Goal: Transaction & Acquisition: Obtain resource

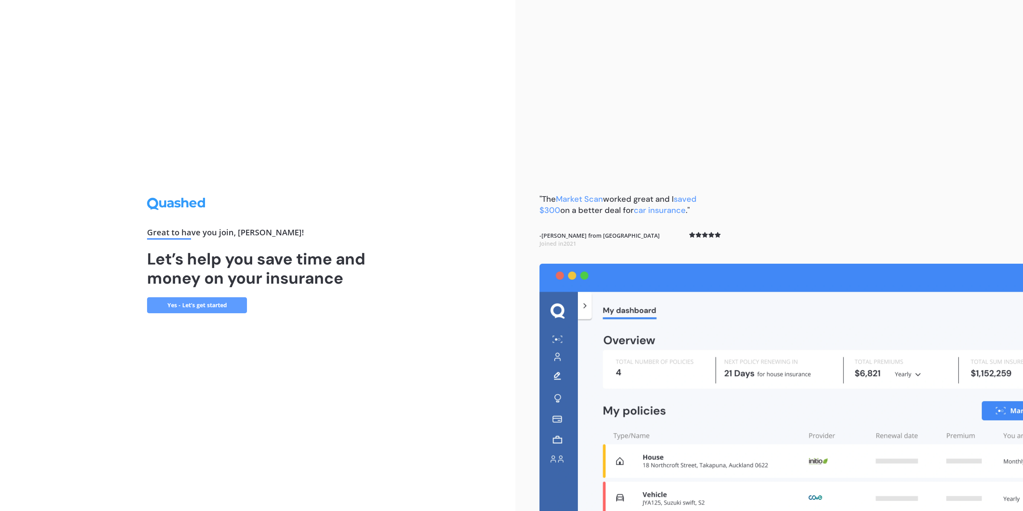
click at [211, 308] on link "Yes - Let’s get started" at bounding box center [197, 305] width 100 height 16
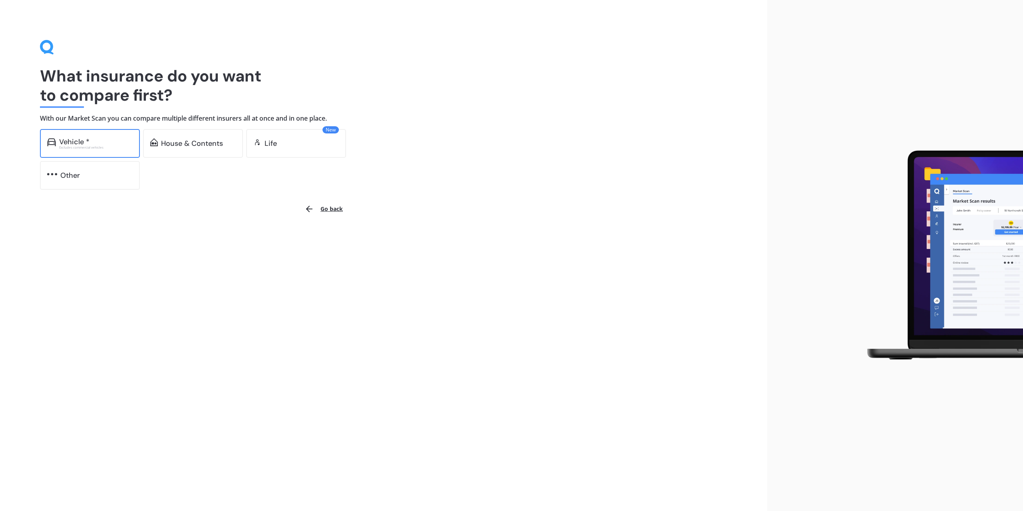
click at [81, 144] on div "Vehicle *" at bounding box center [74, 142] width 30 height 8
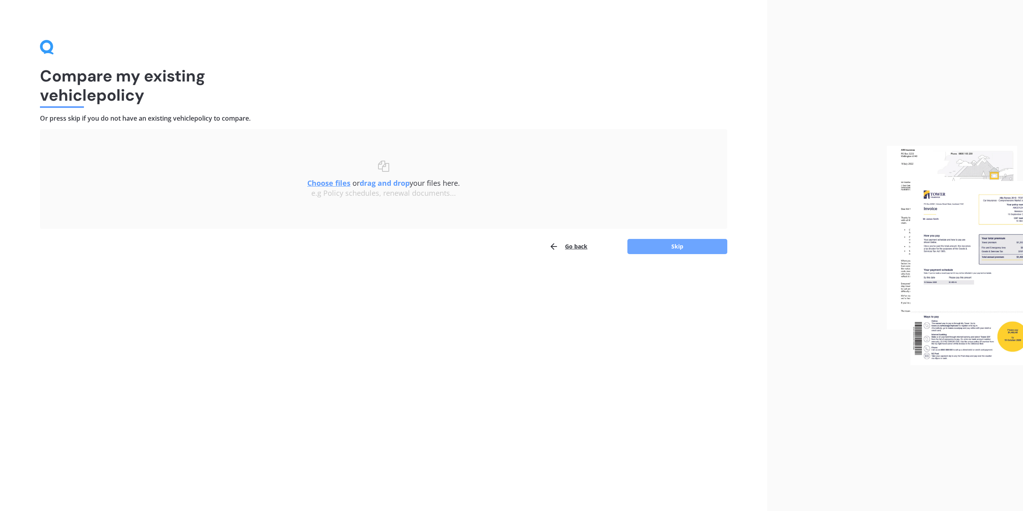
click at [700, 253] on button "Skip" at bounding box center [678, 246] width 100 height 15
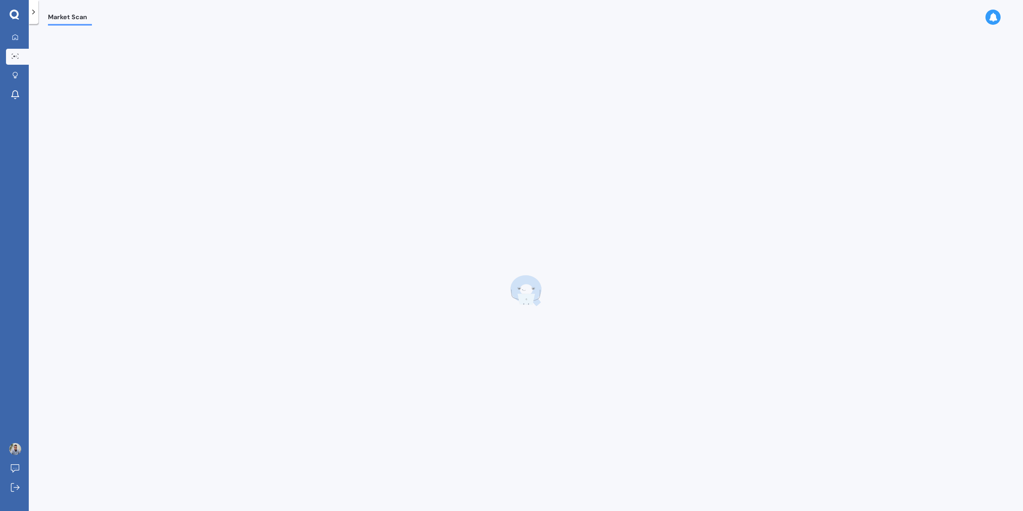
click at [700, 253] on div at bounding box center [526, 290] width 956 height 511
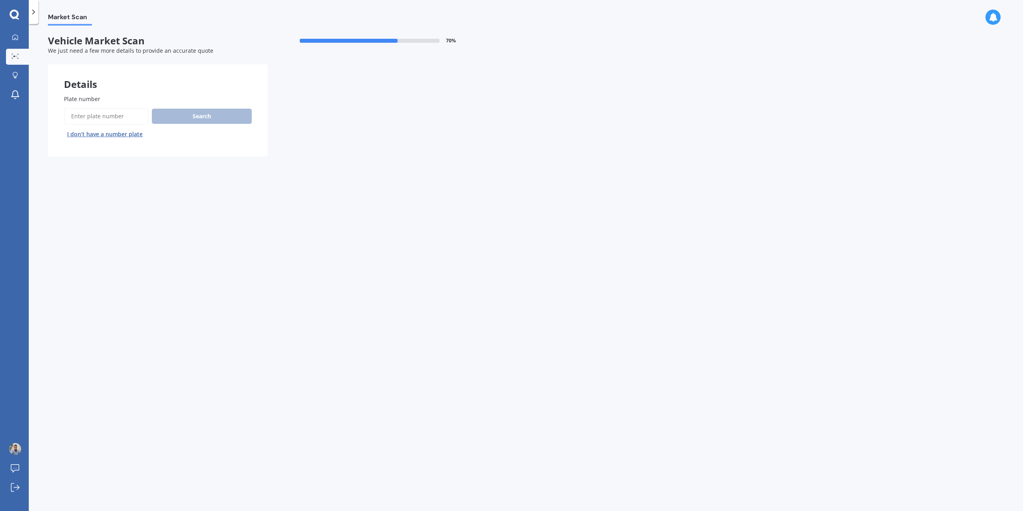
click at [107, 109] on input "Plate number" at bounding box center [106, 116] width 85 height 17
type input "NJJ320"
click at [181, 122] on button "Search" at bounding box center [202, 116] width 100 height 15
select select "MITSUBISHI"
select select "OUTLANDER"
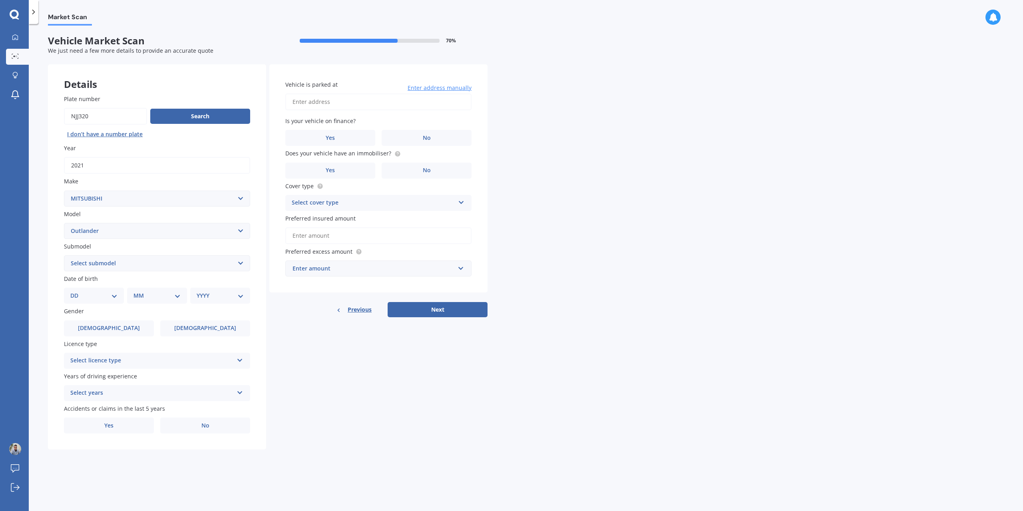
click at [108, 297] on select "DD 01 02 03 04 05 06 07 08 09 10 11 12 13 14 15 16 17 18 19 20 21 22 23 24 25 2…" at bounding box center [93, 295] width 47 height 9
select select "03"
click at [77, 291] on select "DD 01 02 03 04 05 06 07 08 09 10 11 12 13 14 15 16 17 18 19 20 21 22 23 24 25 2…" at bounding box center [93, 295] width 47 height 9
click at [145, 293] on select "MM 01 02 03 04 05 06 07 08 09 10 11 12" at bounding box center [159, 295] width 44 height 9
select select "02"
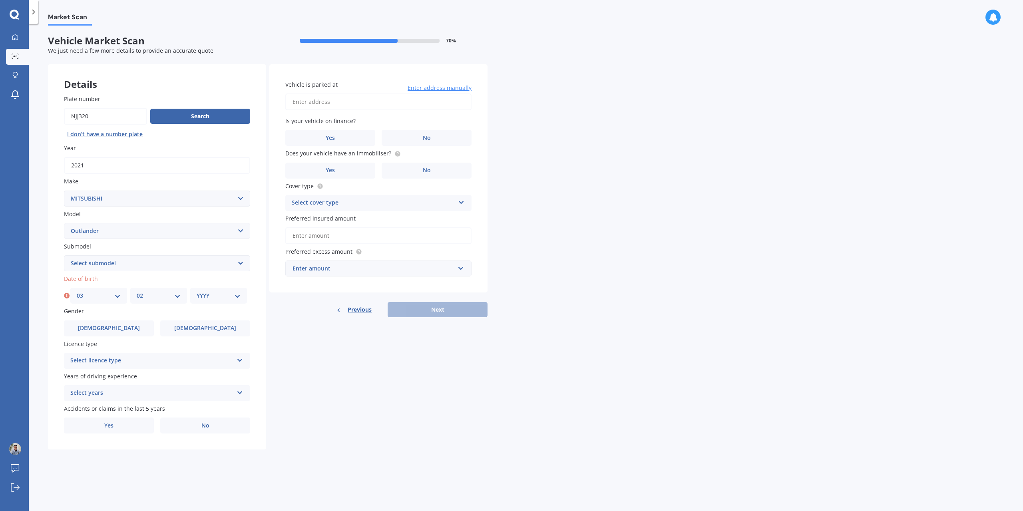
click at [137, 291] on select "MM 01 02 03 04 05 06 07 08 09 10 11 12" at bounding box center [159, 295] width 44 height 9
click at [205, 295] on select "YYYY 2025 2024 2023 2022 2021 2020 2019 2018 2017 2016 2015 2014 2013 2012 2011…" at bounding box center [219, 295] width 44 height 9
select select "1991"
click at [197, 291] on select "YYYY 2025 2024 2023 2022 2021 2020 2019 2018 2017 2016 2015 2014 2013 2012 2011…" at bounding box center [219, 295] width 44 height 9
click at [142, 331] on label "[DEMOGRAPHIC_DATA]" at bounding box center [109, 329] width 90 height 16
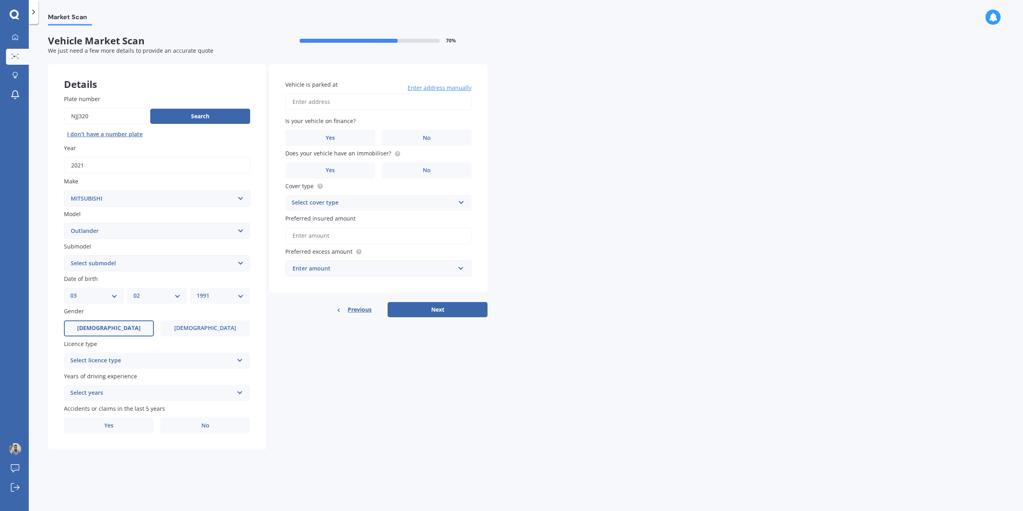
click at [0, 0] on input "[DEMOGRAPHIC_DATA]" at bounding box center [0, 0] width 0 height 0
click at [165, 351] on div "Licence type Select licence type NZ Full NZ Restricted NZ Learners [GEOGRAPHIC_…" at bounding box center [157, 354] width 186 height 29
click at [165, 360] on div "Select licence type" at bounding box center [151, 361] width 163 height 10
click at [144, 378] on div "NZ Full" at bounding box center [156, 376] width 185 height 14
click at [149, 393] on div "Select years" at bounding box center [151, 394] width 163 height 10
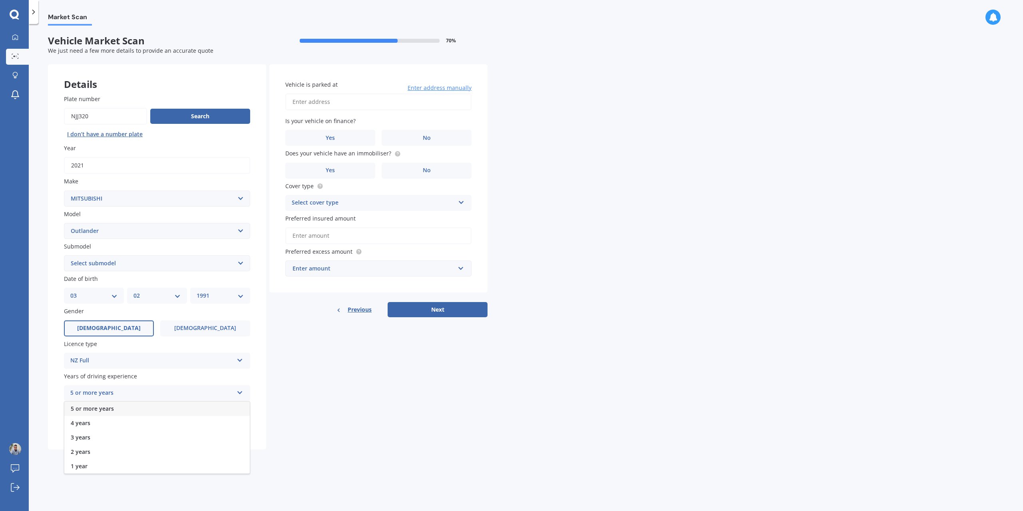
click at [135, 411] on div "5 or more years" at bounding box center [156, 409] width 185 height 14
click at [218, 426] on label "No" at bounding box center [205, 426] width 90 height 16
click at [0, 0] on input "No" at bounding box center [0, 0] width 0 height 0
click at [340, 105] on input "Vehicle is parked at" at bounding box center [378, 102] width 186 height 17
type input "[STREET_ADDRESS][PERSON_NAME]"
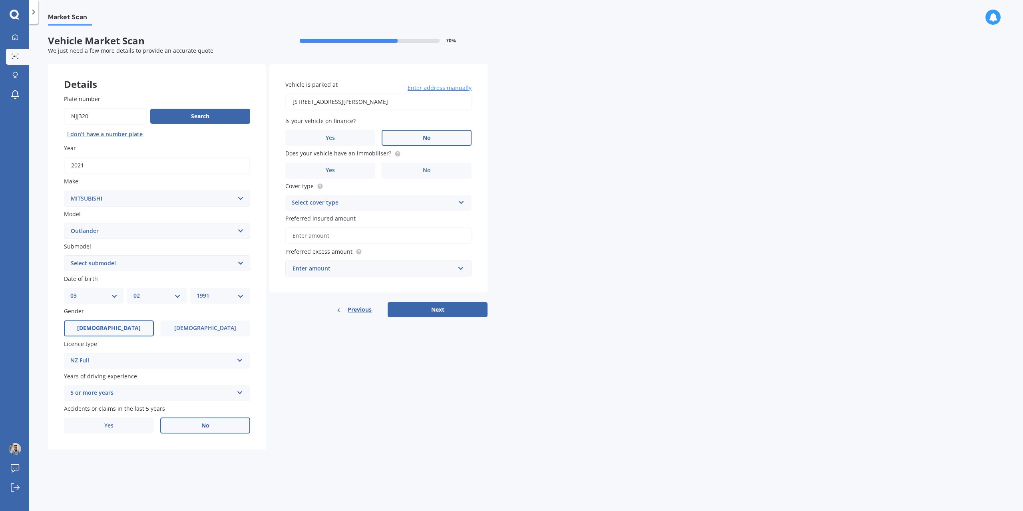
click at [417, 141] on label "No" at bounding box center [427, 138] width 90 height 16
click at [0, 0] on input "No" at bounding box center [0, 0] width 0 height 0
click at [358, 142] on label "Yes" at bounding box center [330, 138] width 90 height 16
click at [0, 0] on input "Yes" at bounding box center [0, 0] width 0 height 0
click at [357, 172] on label "Yes" at bounding box center [330, 171] width 90 height 16
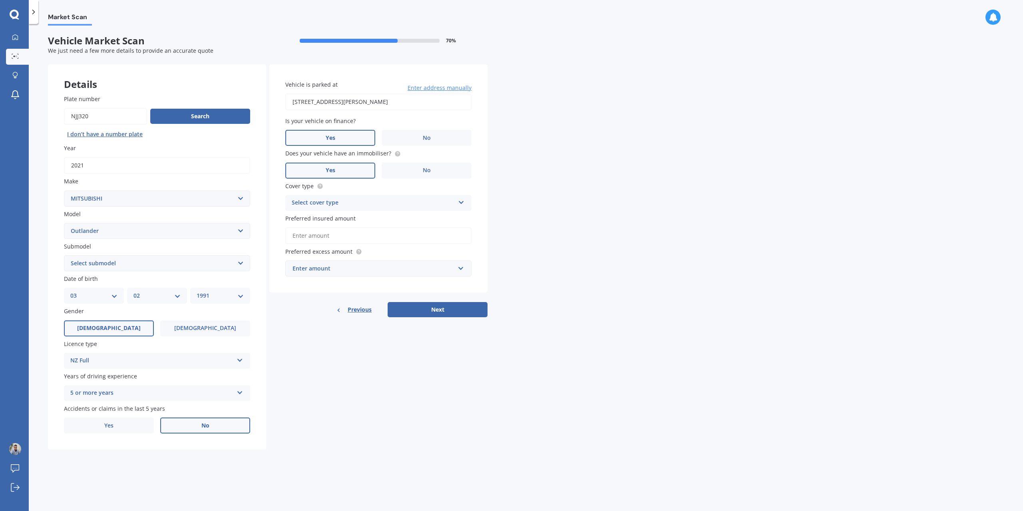
click at [0, 0] on input "Yes" at bounding box center [0, 0] width 0 height 0
click at [355, 202] on div "Select cover type" at bounding box center [373, 203] width 163 height 10
click at [333, 216] on span "Comprehensive" at bounding box center [313, 219] width 42 height 8
click at [340, 233] on input "Preferred insured amount" at bounding box center [378, 235] width 186 height 17
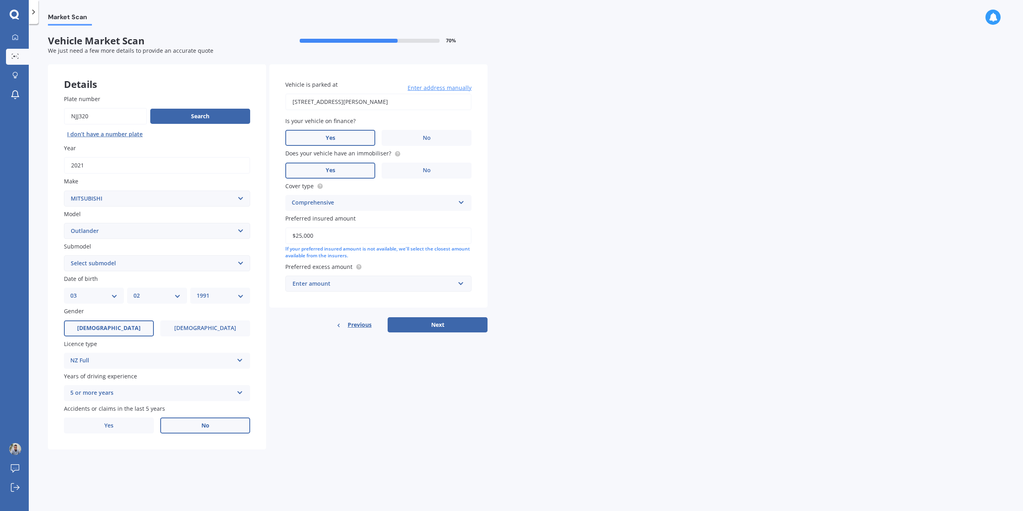
type input "$25,000"
click at [354, 287] on div "Enter amount" at bounding box center [374, 283] width 162 height 9
click at [314, 357] on div "$1,000" at bounding box center [378, 358] width 185 height 15
click at [382, 285] on div "$1,000" at bounding box center [374, 283] width 162 height 9
click at [298, 375] on span "$1,500" at bounding box center [301, 373] width 18 height 8
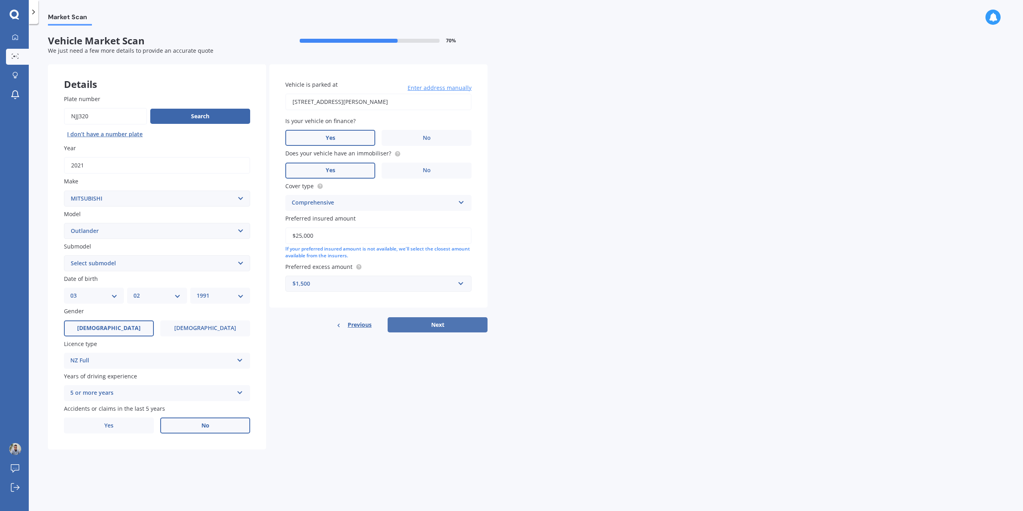
click at [439, 329] on button "Next" at bounding box center [438, 324] width 100 height 15
click at [137, 266] on select "Select submodel (All other) 2.4 Litre Station Wagon 3.0 Litre AWD 3.0 VRX Auto …" at bounding box center [157, 263] width 186 height 16
select select "LS 2.4P/CVT"
click at [64, 255] on select "Select submodel (All other) 2.4 Litre Station Wagon 3.0 Litre AWD 3.0 VRX Auto …" at bounding box center [157, 263] width 186 height 16
click at [440, 322] on button "Next" at bounding box center [438, 324] width 100 height 15
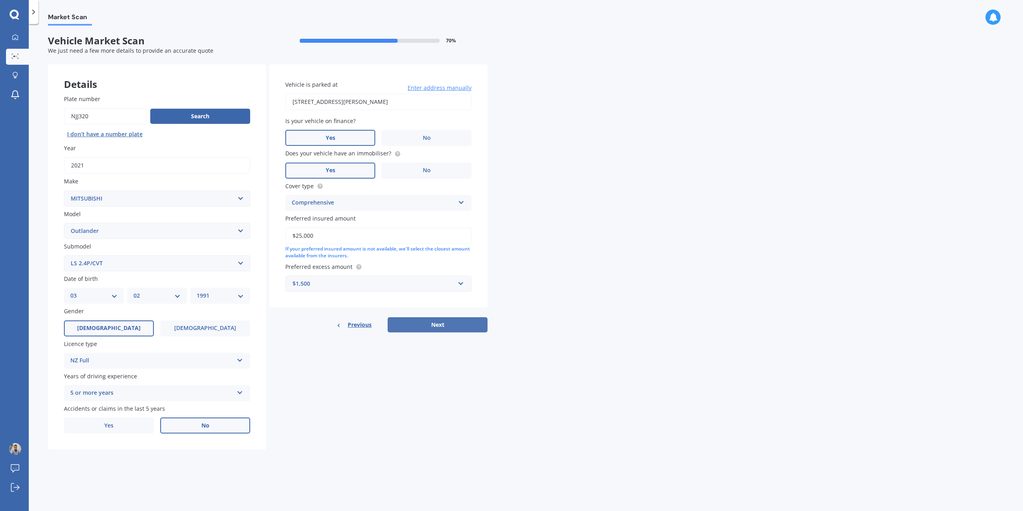
select select "03"
select select "02"
select select "1991"
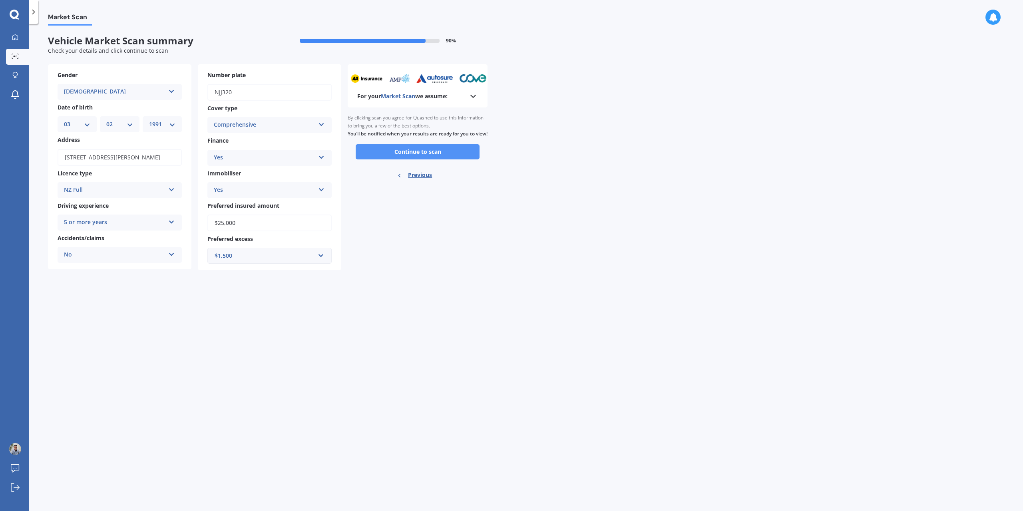
click at [417, 159] on button "Continue to scan" at bounding box center [418, 151] width 124 height 15
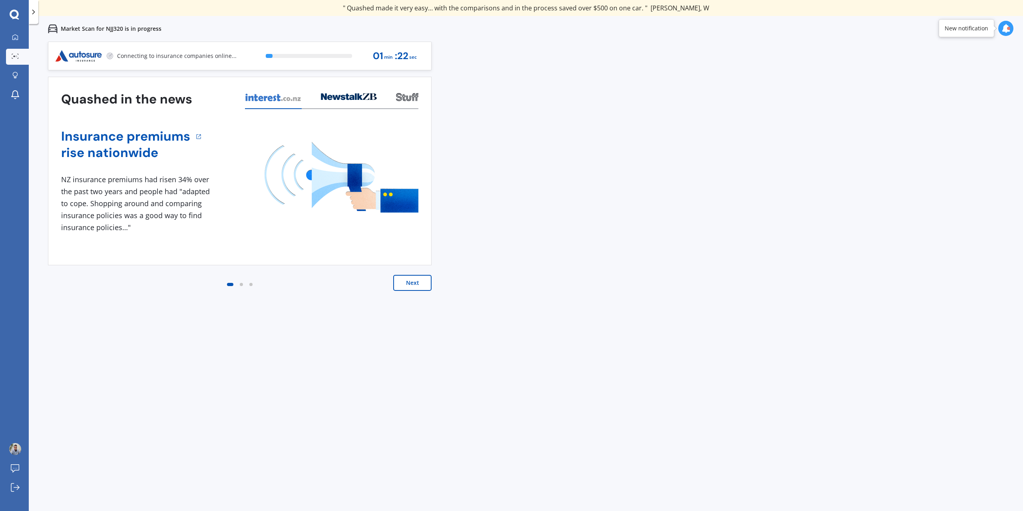
click at [425, 287] on button "Next" at bounding box center [412, 283] width 38 height 16
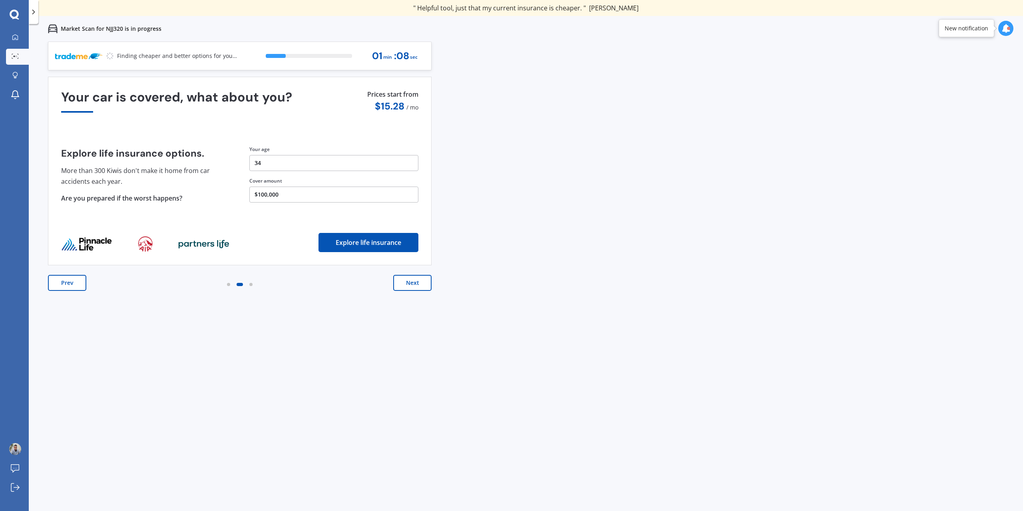
click at [378, 244] on button "Explore life insurance" at bounding box center [369, 242] width 100 height 19
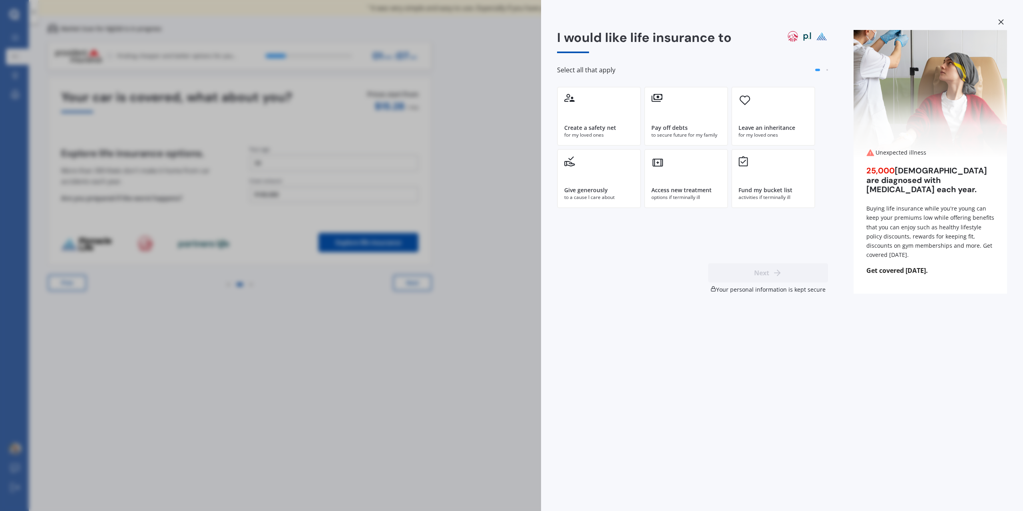
click at [1001, 23] on icon at bounding box center [1002, 22] width 6 height 6
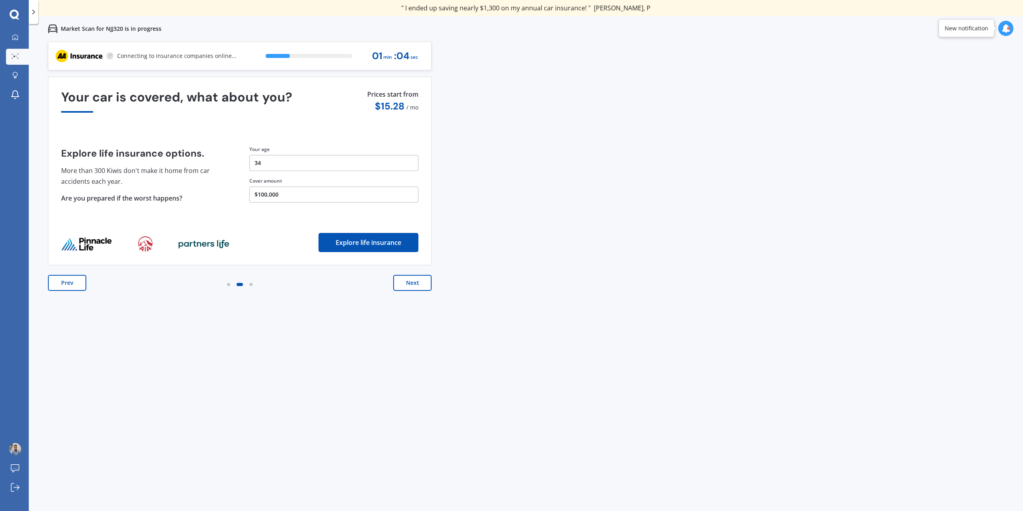
click at [415, 287] on button "Next" at bounding box center [412, 283] width 38 height 16
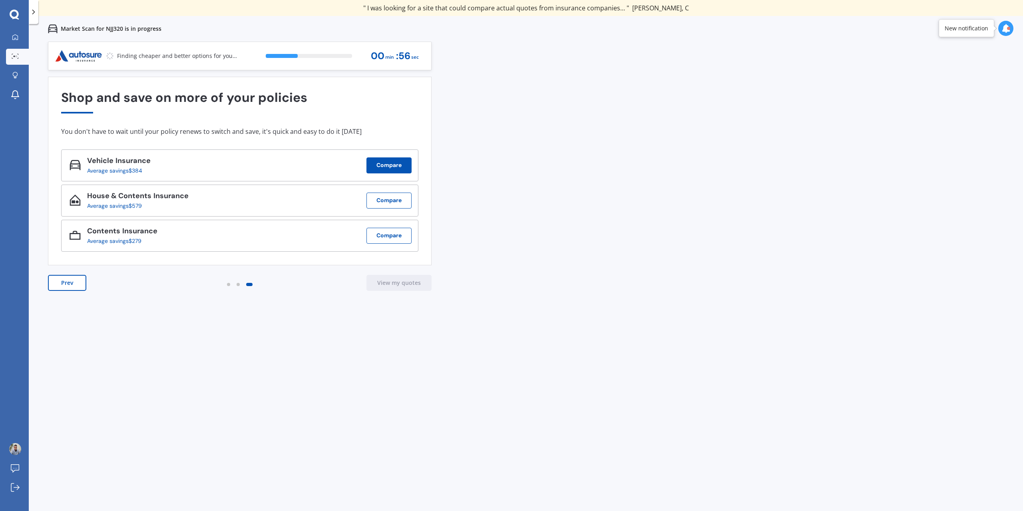
click at [396, 168] on button "Compare" at bounding box center [389, 165] width 45 height 16
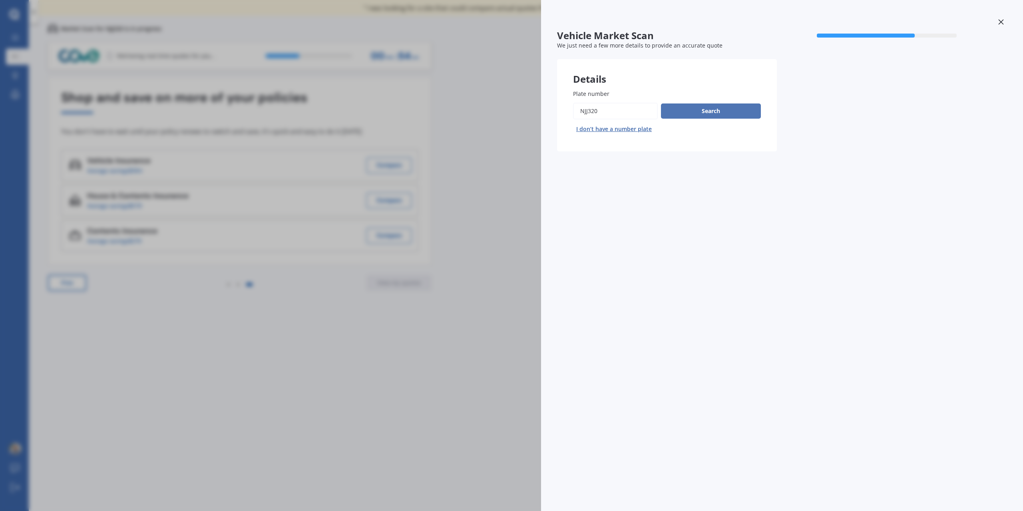
click at [693, 115] on button "Search" at bounding box center [711, 111] width 100 height 15
select select "MITSUBISHI"
select select "OUTLANDER"
select select "03"
select select "02"
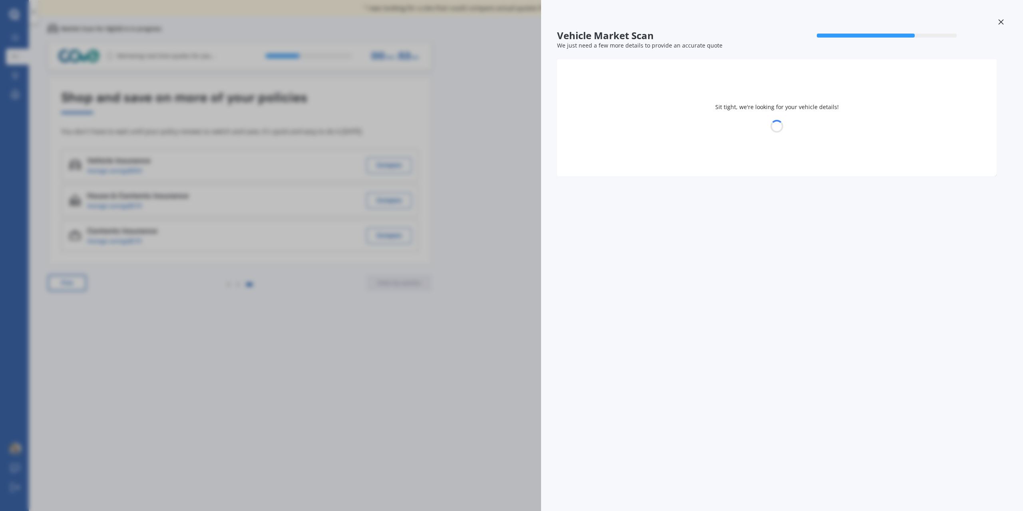
select select "1991"
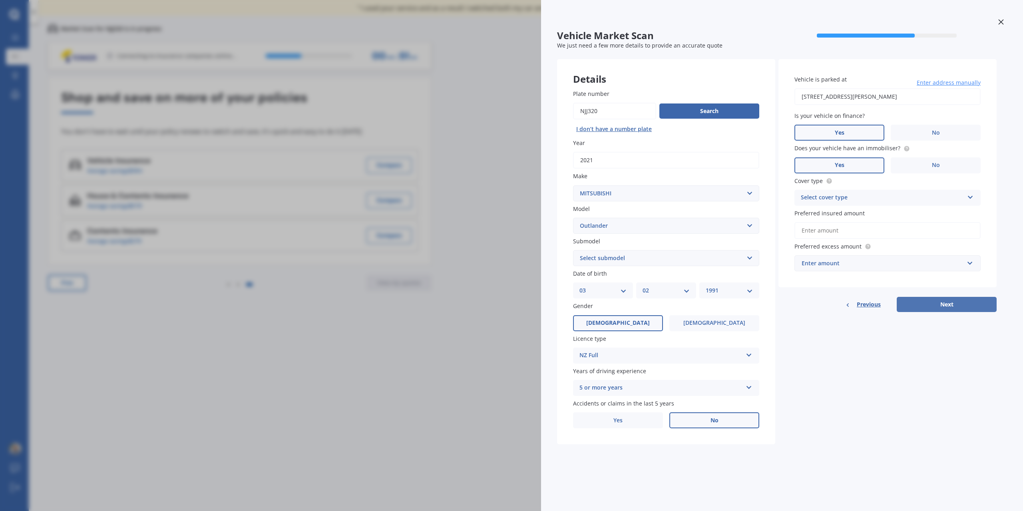
click at [963, 307] on button "Next" at bounding box center [947, 304] width 100 height 15
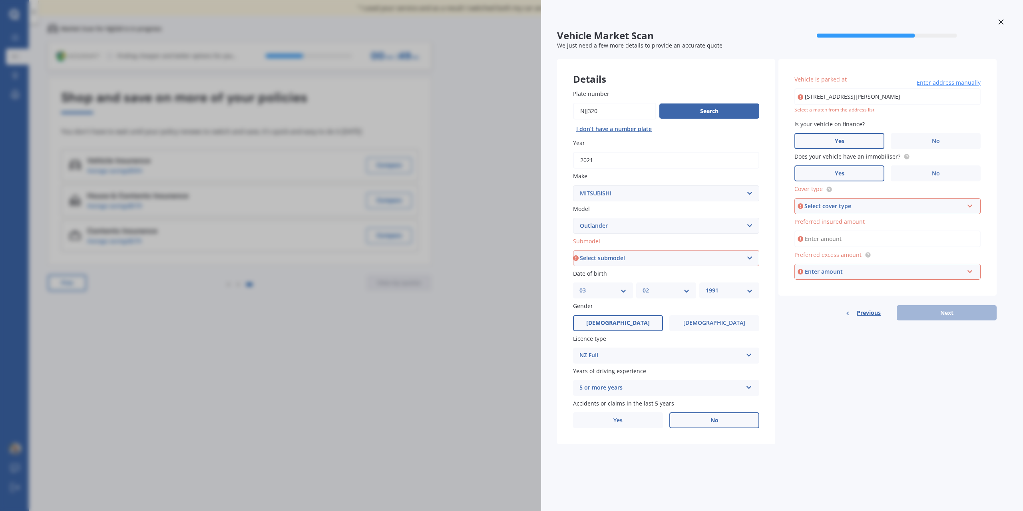
click at [1003, 21] on icon at bounding box center [1002, 22] width 6 height 6
